Goal: Task Accomplishment & Management: Manage account settings

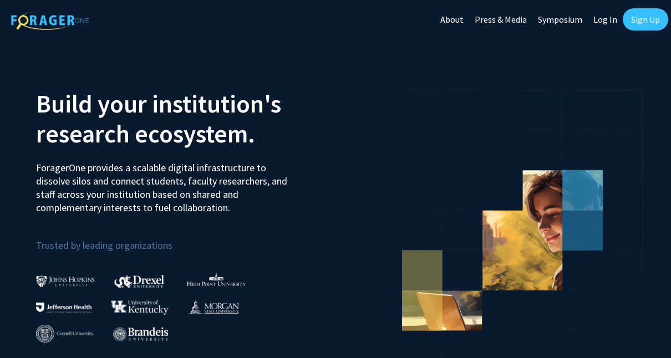
click at [616, 21] on link "Log In" at bounding box center [605, 19] width 35 height 39
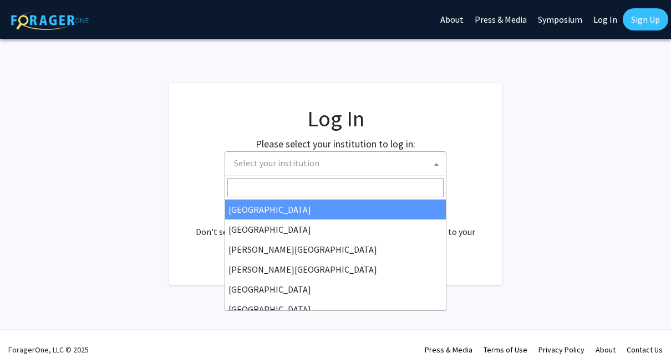
click at [361, 165] on span "Select your institution" at bounding box center [338, 163] width 216 height 23
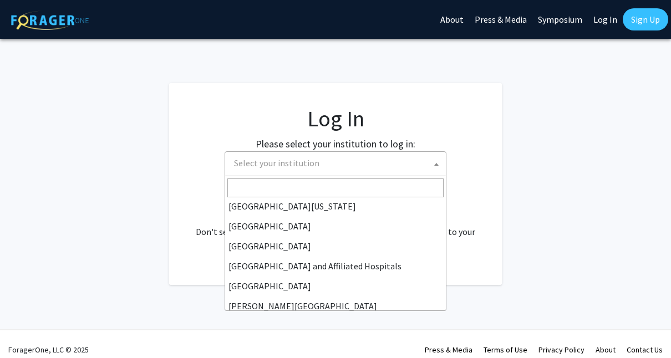
scroll to position [388, 0]
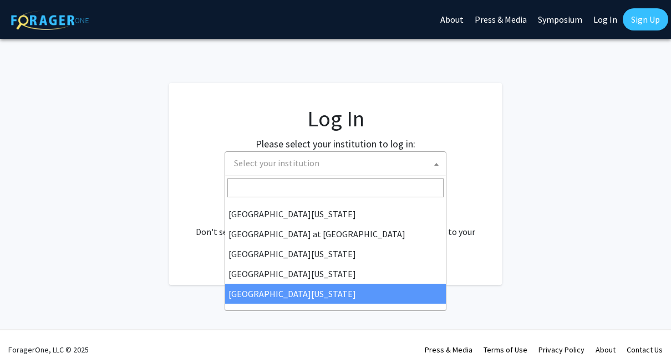
select select "33"
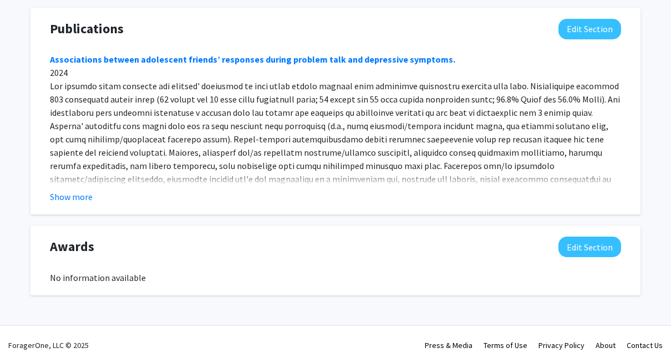
scroll to position [776, 0]
